Goal: Find specific page/section: Find specific page/section

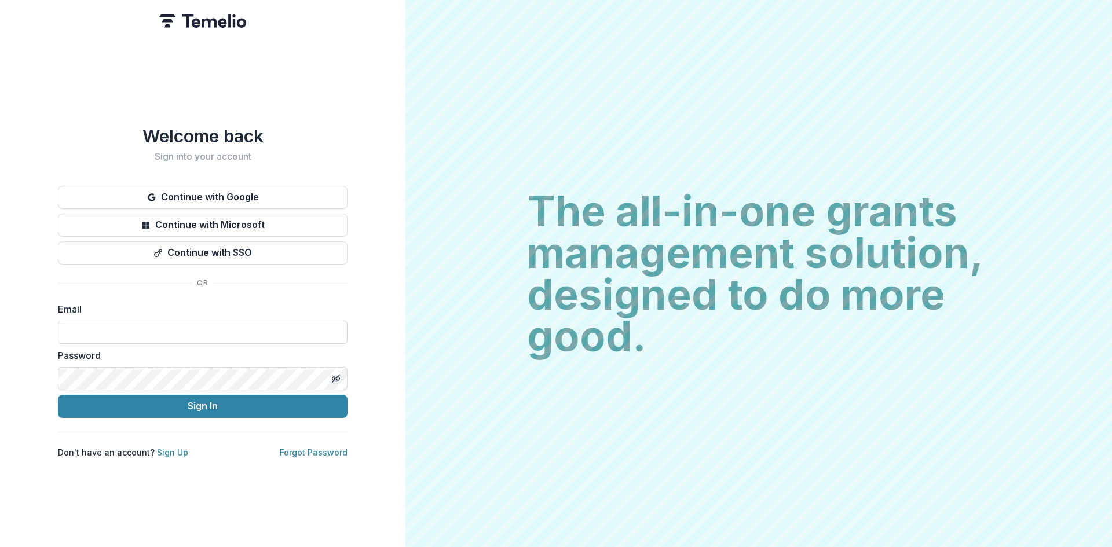
click at [235, 332] on input at bounding box center [203, 332] width 290 height 23
type input "**********"
click at [160, 403] on button "Sign In" at bounding box center [203, 406] width 290 height 23
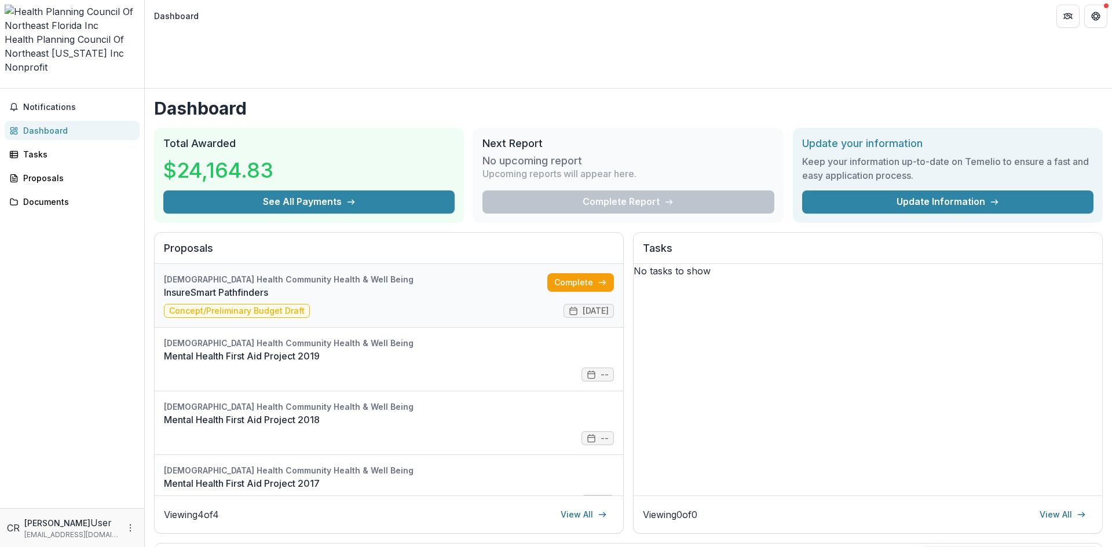
click at [333, 286] on link "InsureSmart Pathfinders" at bounding box center [355, 293] width 383 height 14
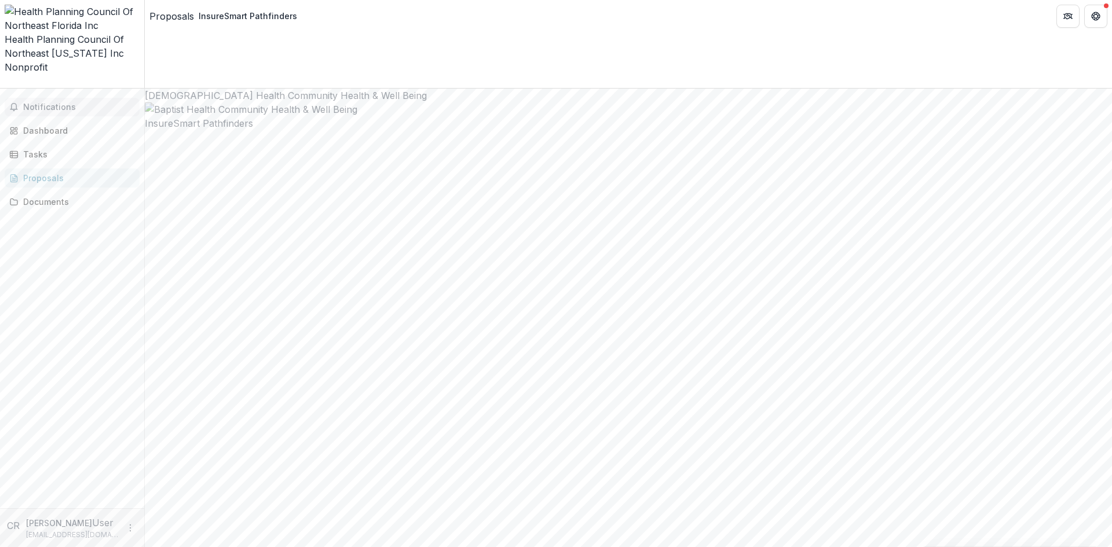
click at [47, 103] on span "Notifications" at bounding box center [79, 108] width 112 height 10
click at [98, 125] on div "Dashboard" at bounding box center [76, 131] width 107 height 12
